Goal: Book appointment/travel/reservation

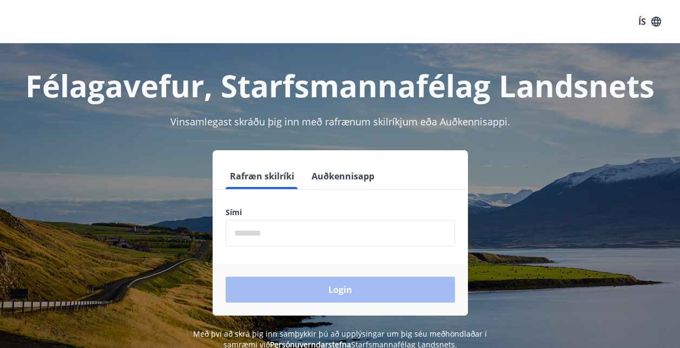
click at [274, 230] on input "phone" at bounding box center [339, 233] width 229 height 26
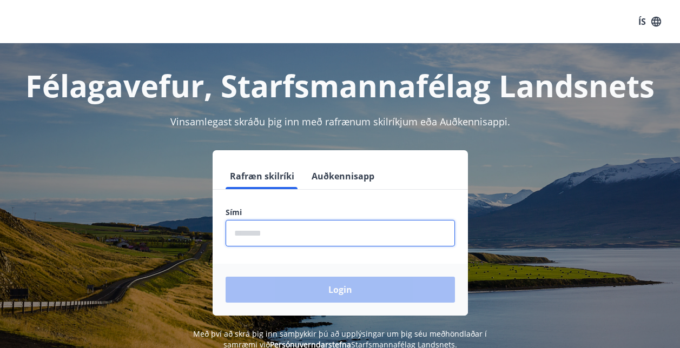
type input "********"
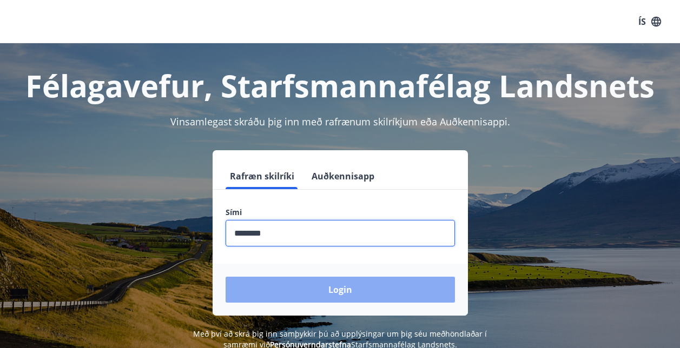
click at [342, 289] on button "Login" at bounding box center [339, 290] width 229 height 26
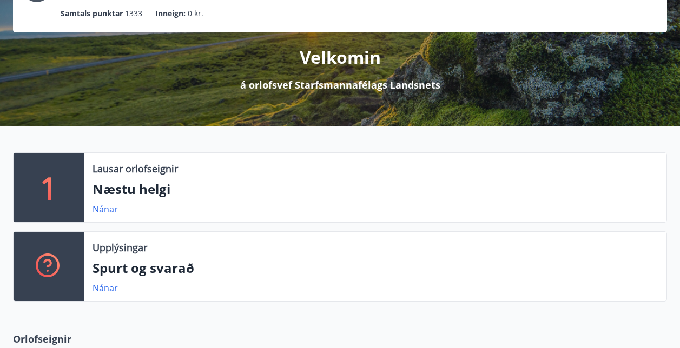
scroll to position [103, 0]
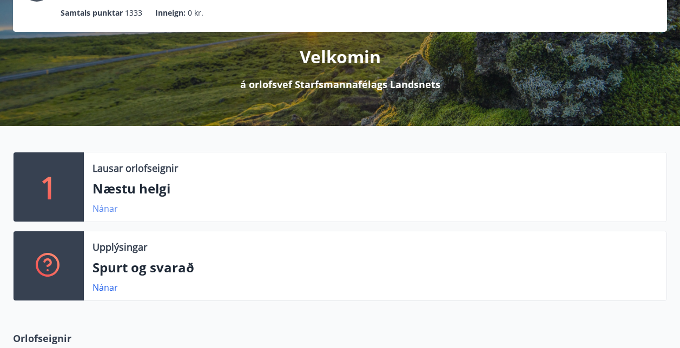
click at [105, 210] on link "Nánar" at bounding box center [104, 209] width 25 height 12
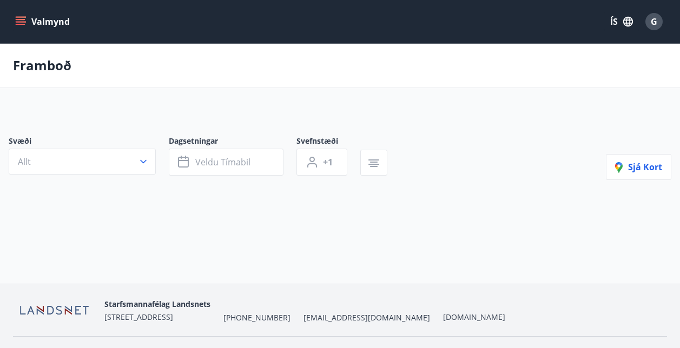
type input "*"
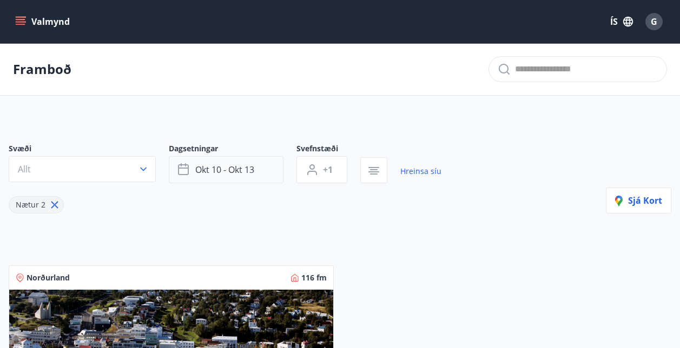
click at [220, 174] on span "okt 10 - okt 13" at bounding box center [224, 170] width 59 height 12
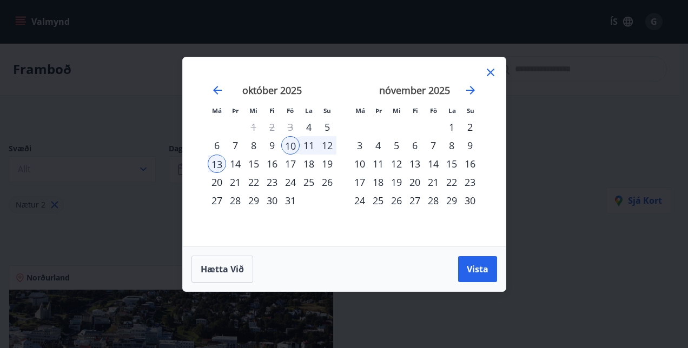
click at [488, 71] on icon at bounding box center [490, 72] width 13 height 13
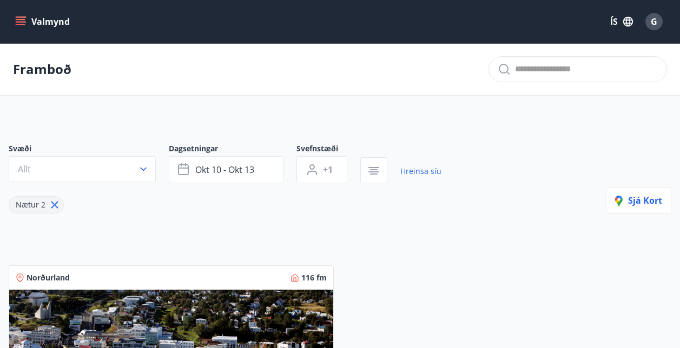
click at [136, 171] on button "Allt" at bounding box center [82, 169] width 147 height 26
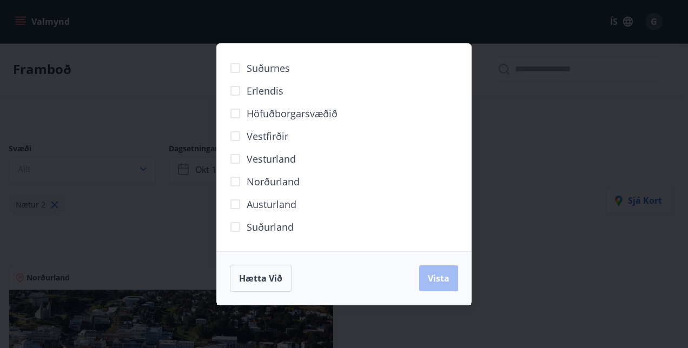
click at [522, 182] on div "Suðurnes Erlendis Höfuðborgarsvæðið [GEOGRAPHIC_DATA] [GEOGRAPHIC_DATA] [GEOGRA…" at bounding box center [344, 174] width 688 height 348
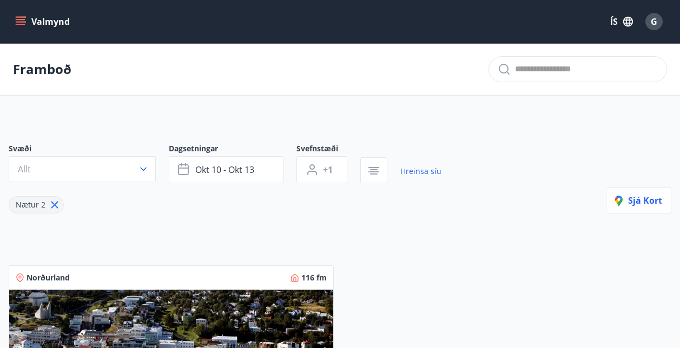
click at [20, 24] on icon "menu" at bounding box center [21, 24] width 10 height 1
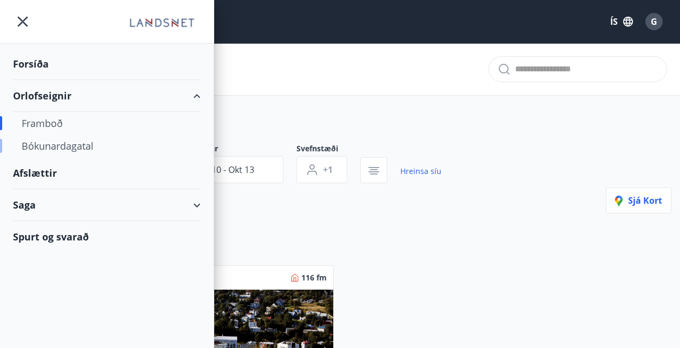
click at [63, 150] on div "Bókunardagatal" at bounding box center [107, 146] width 170 height 23
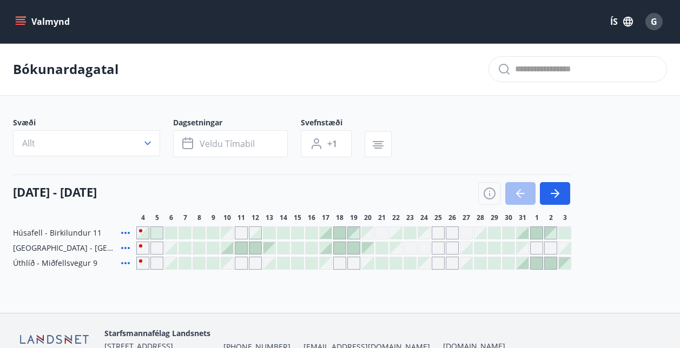
click at [435, 253] on div "Gráir dagar eru ekki bókanlegir" at bounding box center [438, 248] width 13 height 13
click at [344, 249] on div at bounding box center [340, 248] width 12 height 12
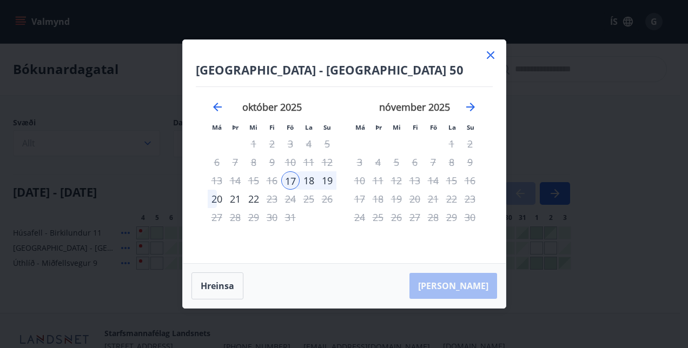
click at [490, 55] on icon at bounding box center [490, 56] width 2 height 2
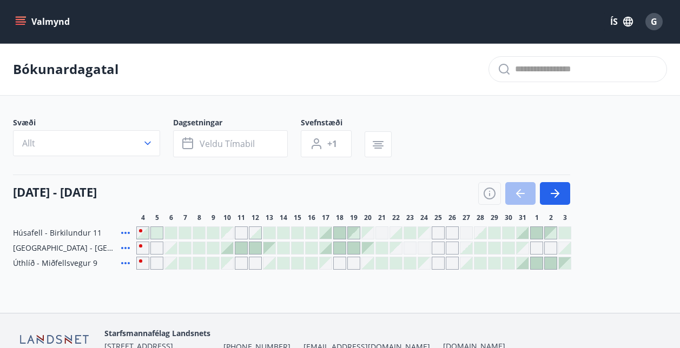
click at [443, 253] on div "Gráir dagar eru ekki bókanlegir" at bounding box center [438, 248] width 13 height 13
click at [341, 248] on div at bounding box center [340, 248] width 12 height 12
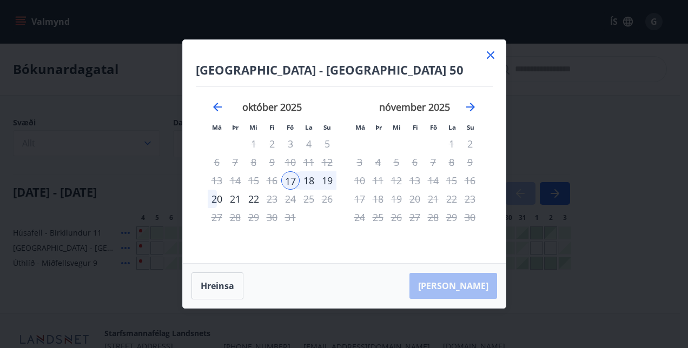
click at [490, 55] on icon at bounding box center [490, 56] width 2 height 2
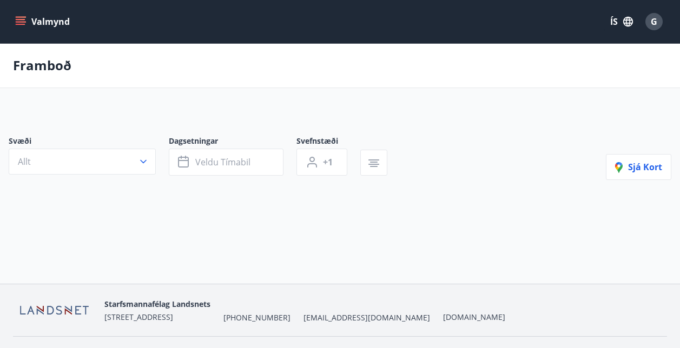
type input "*"
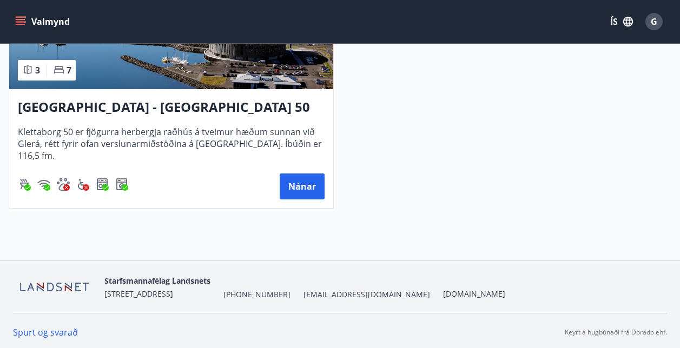
scroll to position [340, 0]
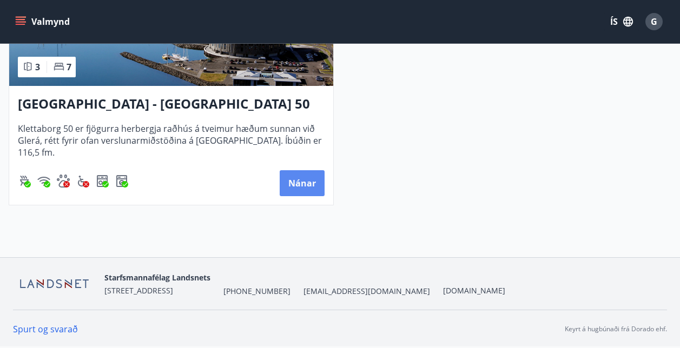
click at [303, 175] on button "Nánar" at bounding box center [302, 183] width 45 height 26
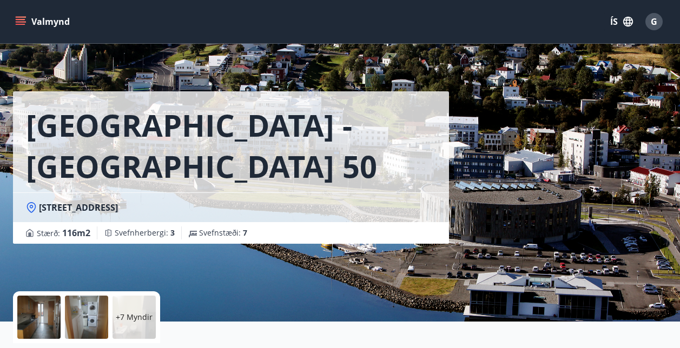
scroll to position [1, 0]
